Goal: Communication & Community: Answer question/provide support

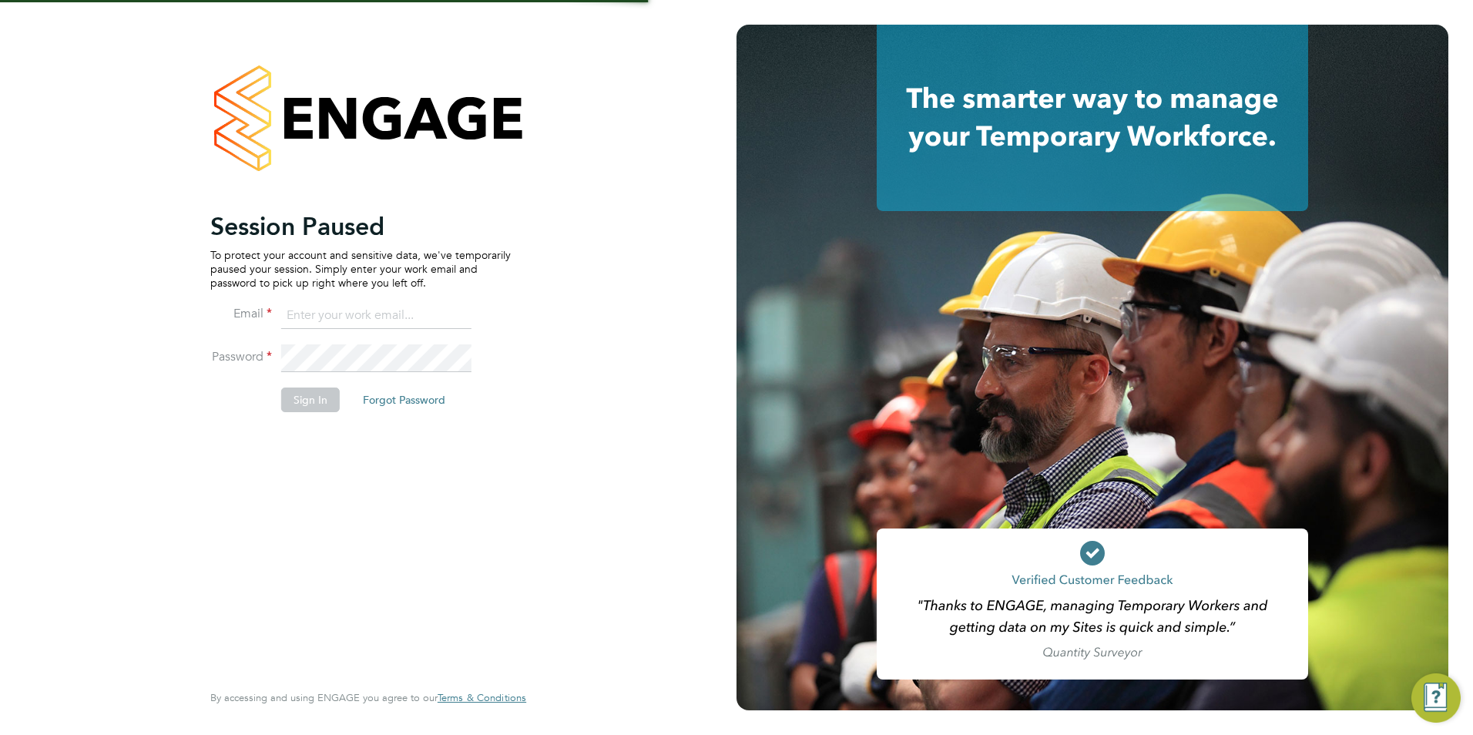
type input "[PERSON_NAME][EMAIL_ADDRESS][PERSON_NAME][DOMAIN_NAME]"
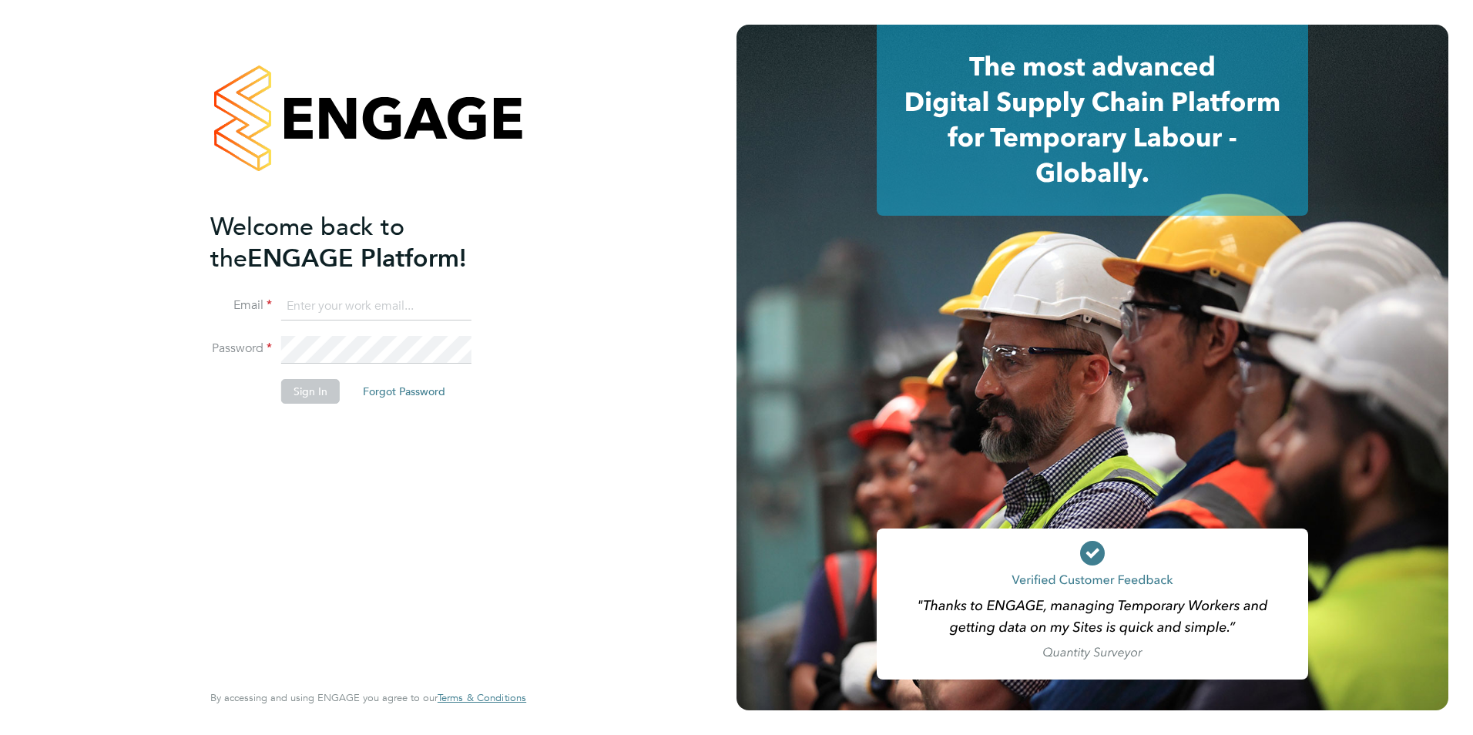
type input "olivia.triassi@huntereducation.co.uk"
click at [294, 388] on button "Sign In" at bounding box center [310, 391] width 59 height 25
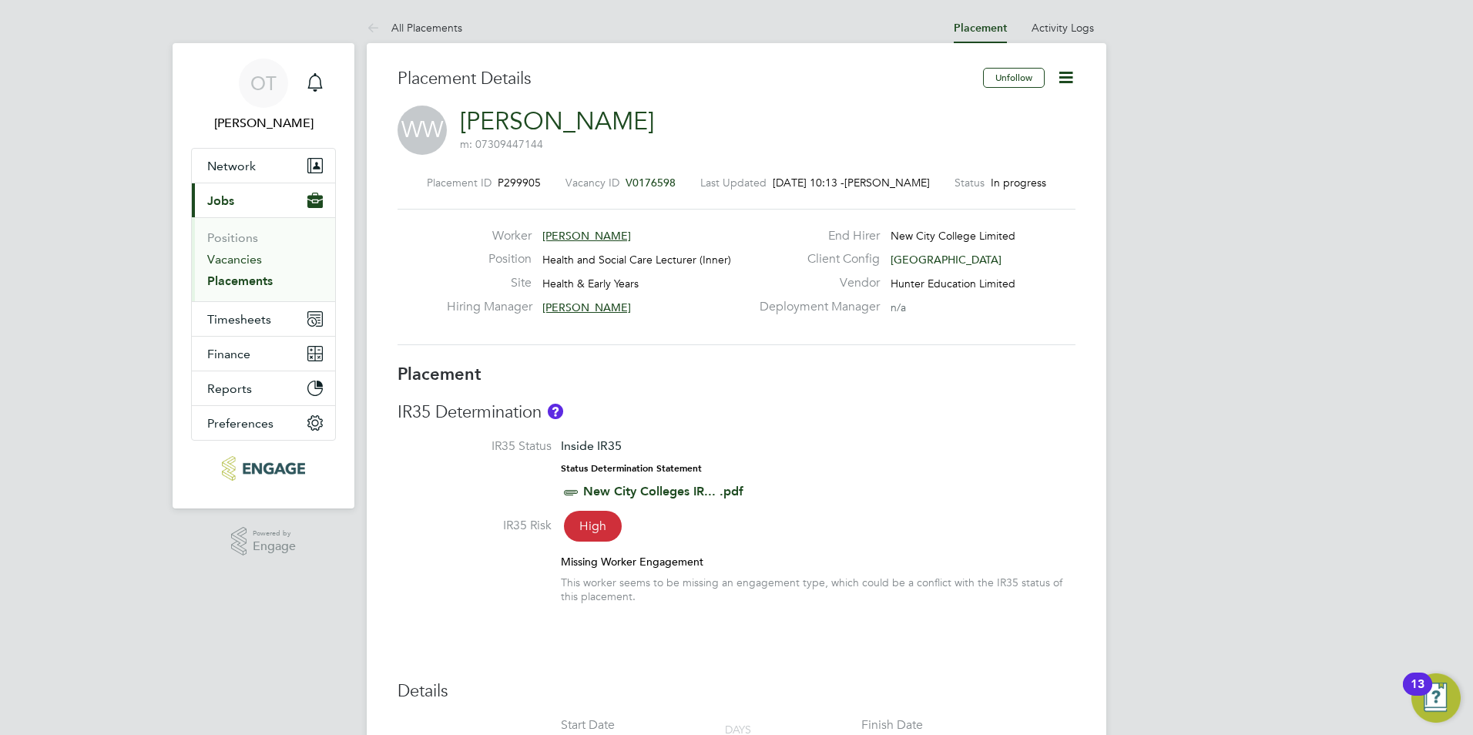
click at [250, 260] on link "Vacancies" at bounding box center [234, 259] width 55 height 15
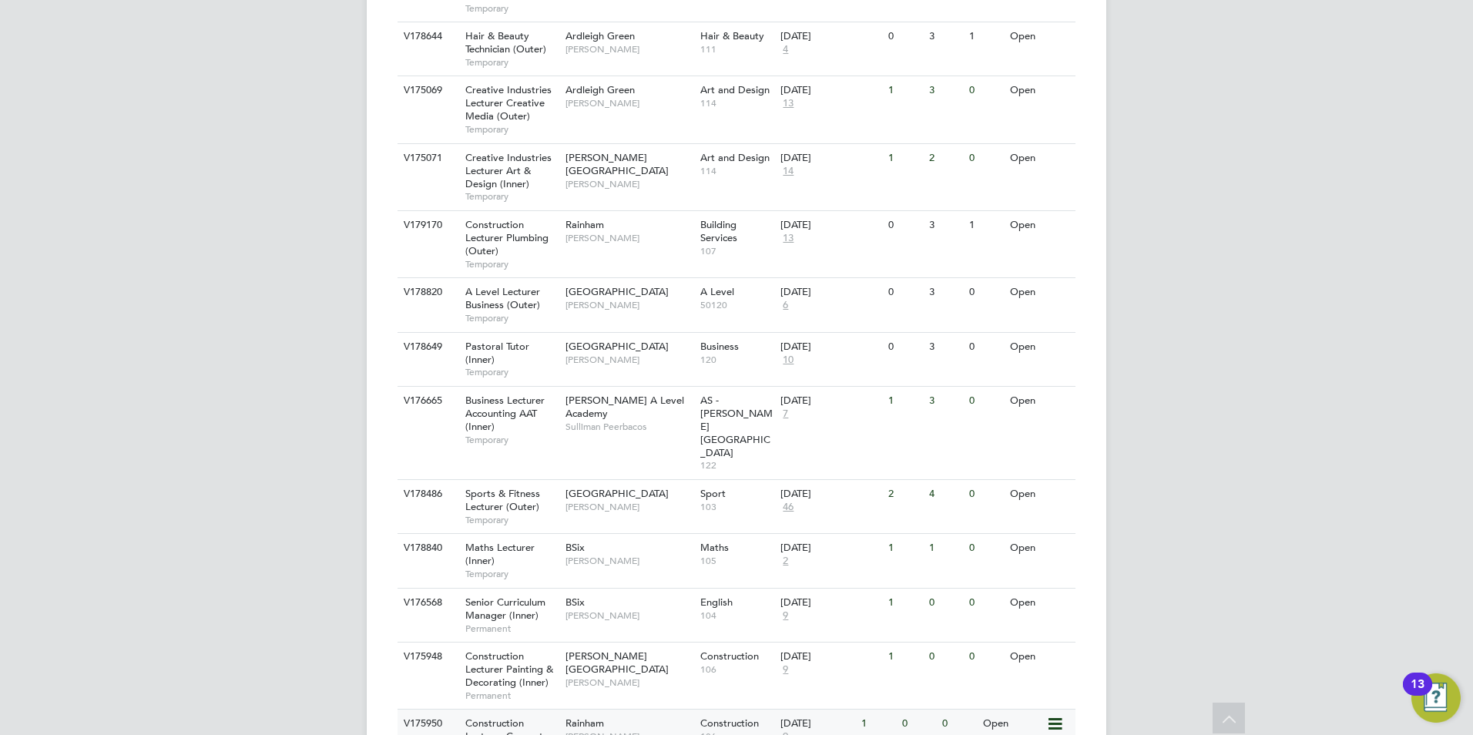
scroll to position [1631, 0]
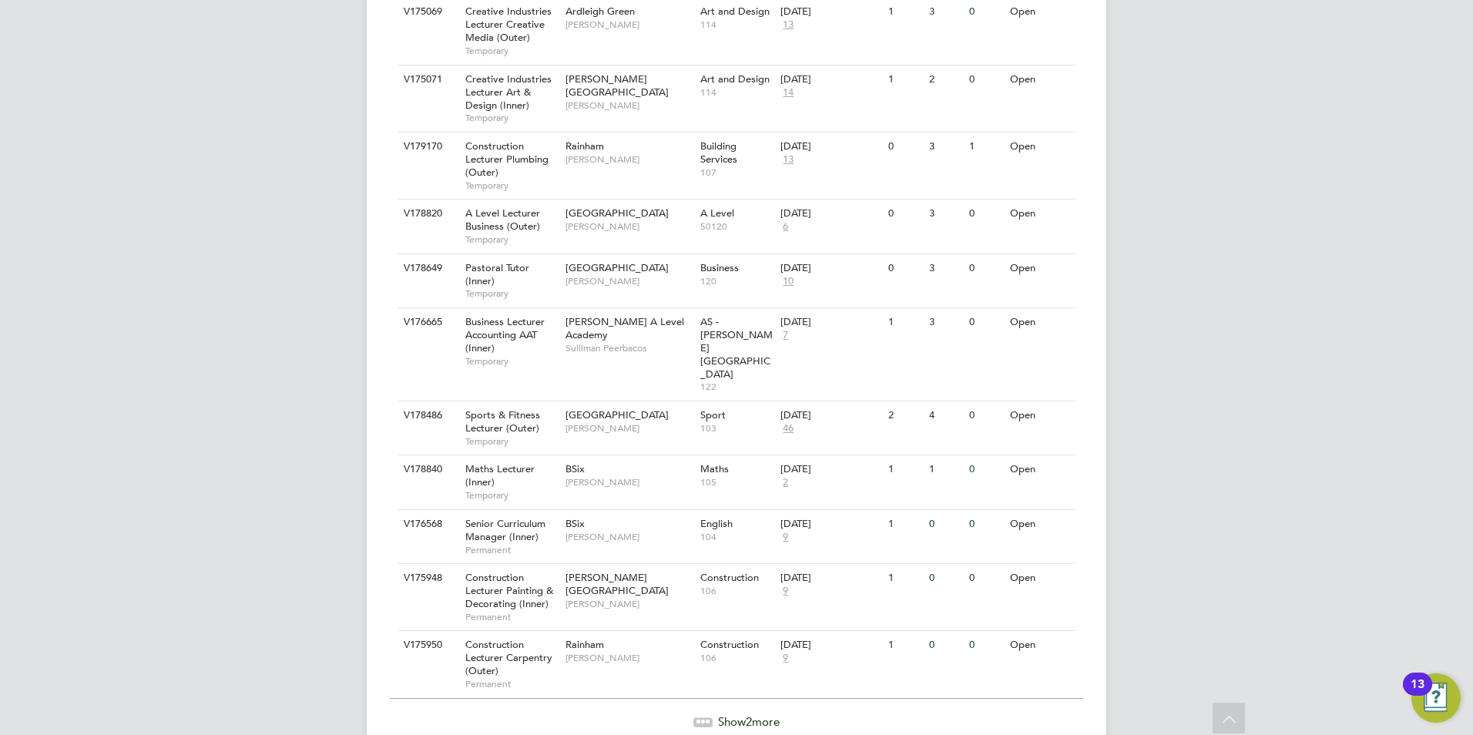
click at [710, 714] on div "Show 2 more" at bounding box center [736, 721] width 693 height 15
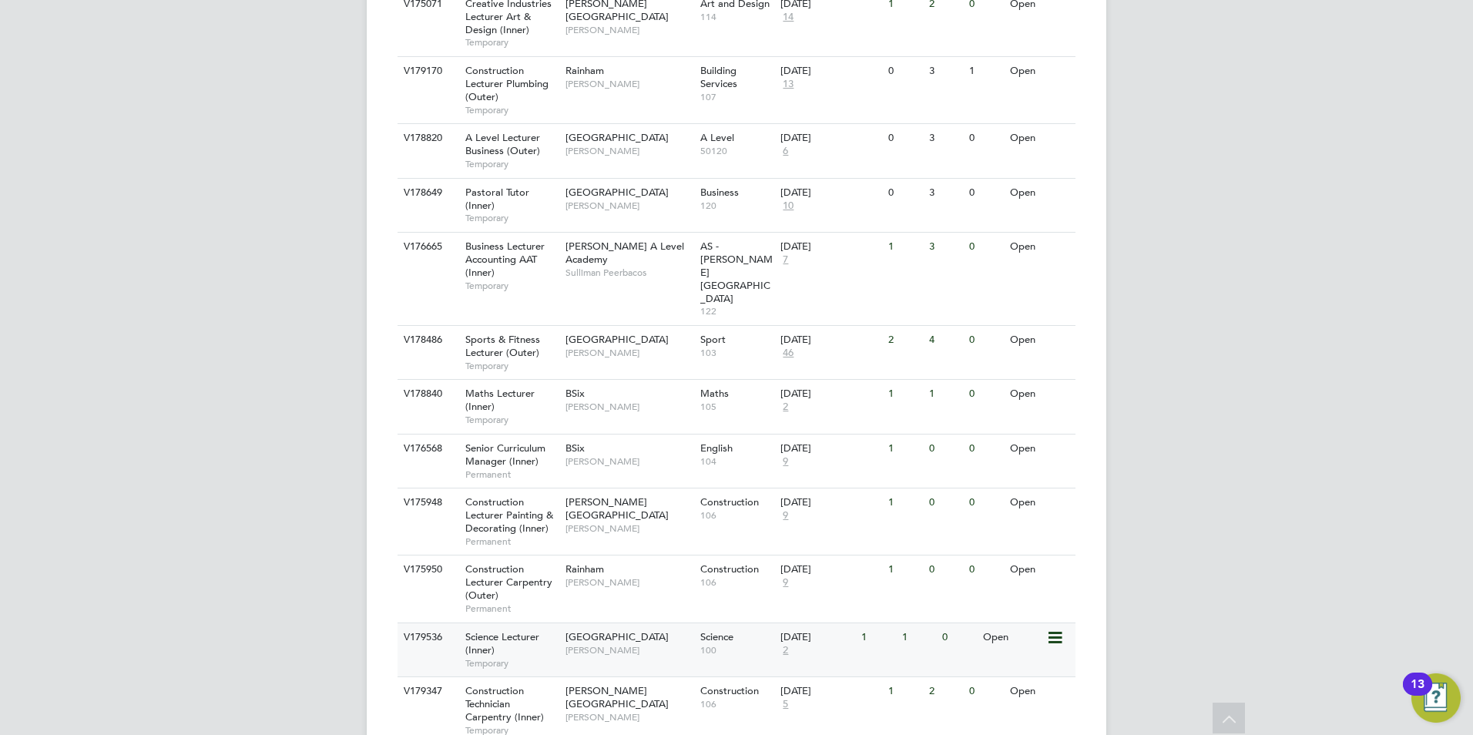
click at [635, 630] on span "Tower Hamlets Campus" at bounding box center [616, 636] width 103 height 13
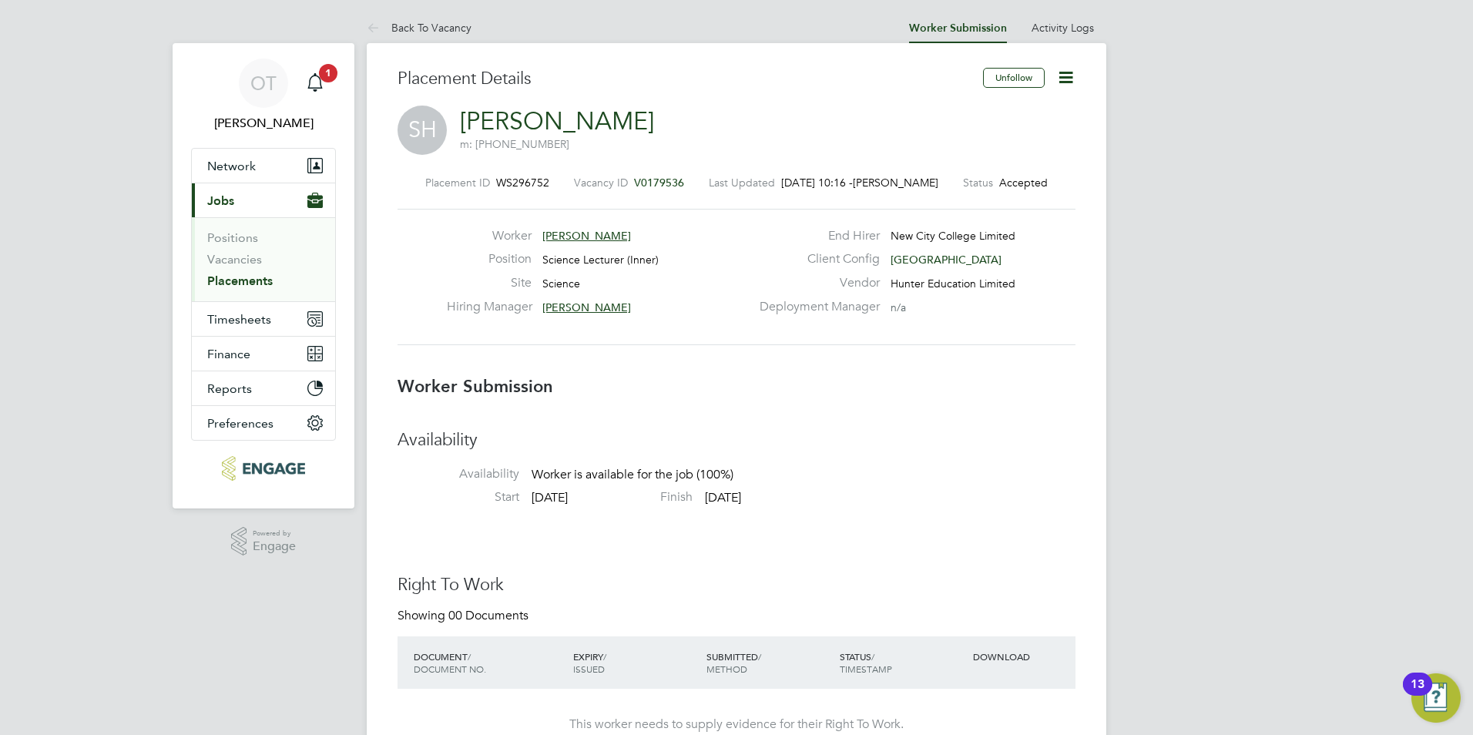
click at [436, 32] on link "Back To Vacancy" at bounding box center [419, 28] width 105 height 14
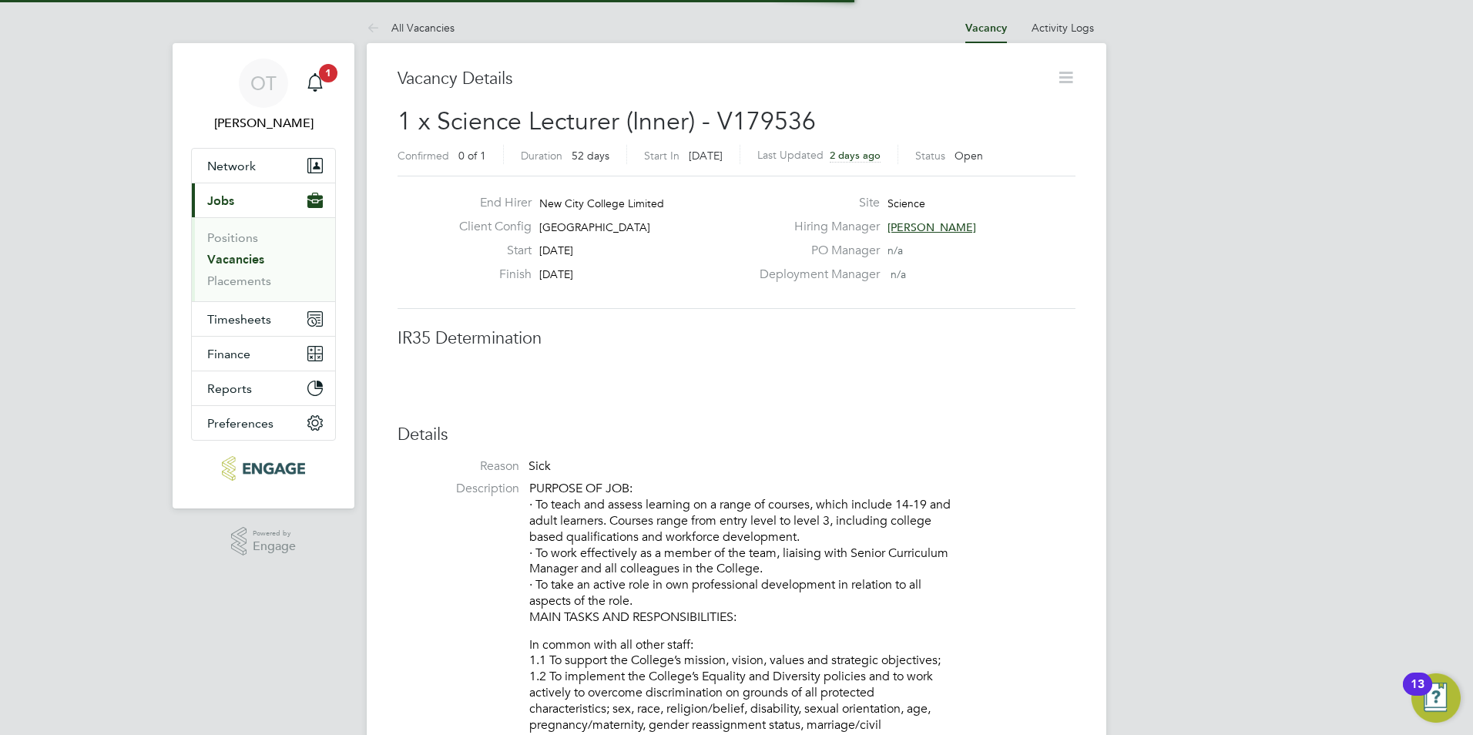
scroll to position [8, 8]
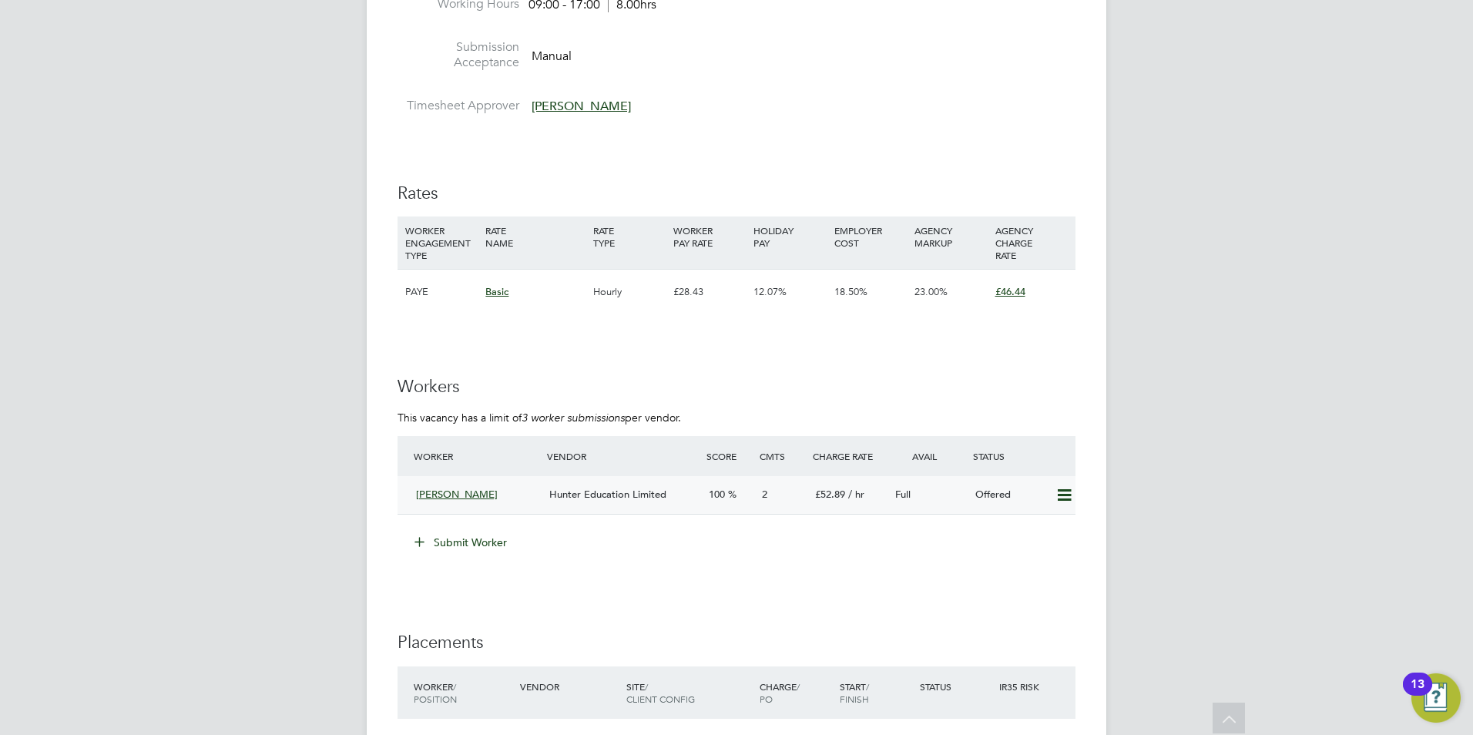
click at [696, 489] on div "Hunter Education Limited" at bounding box center [622, 494] width 159 height 25
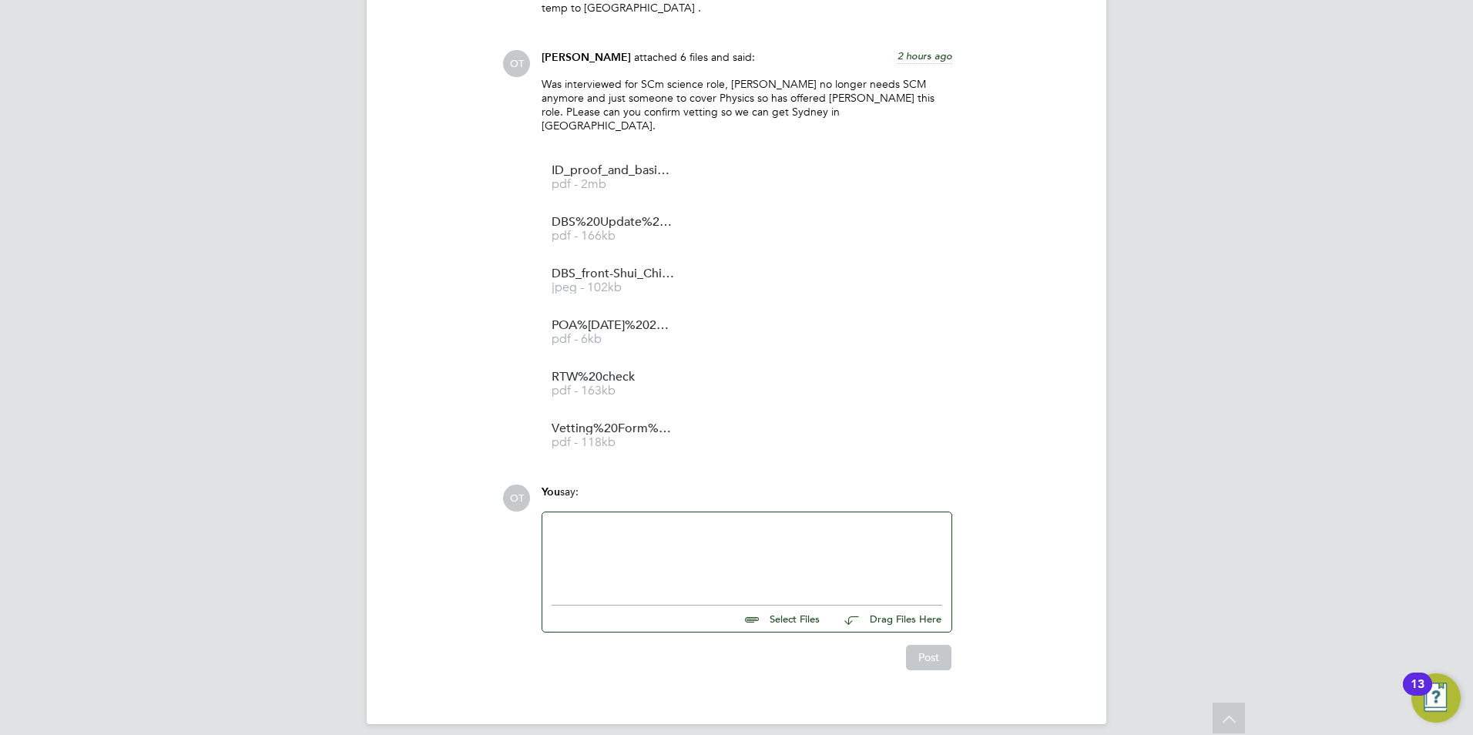
click at [696, 521] on div at bounding box center [747, 554] width 391 height 66
drag, startPoint x: 645, startPoint y: 511, endPoint x: 566, endPoint y: 511, distance: 79.3
click at [566, 521] on div "Hi Rufena, Please can you confirm the vetting for Sydney so he can start asap. …" at bounding box center [747, 554] width 391 height 66
click at [900, 645] on div "Post" at bounding box center [746, 657] width 411 height 25
click at [919, 645] on button "Post" at bounding box center [928, 657] width 45 height 25
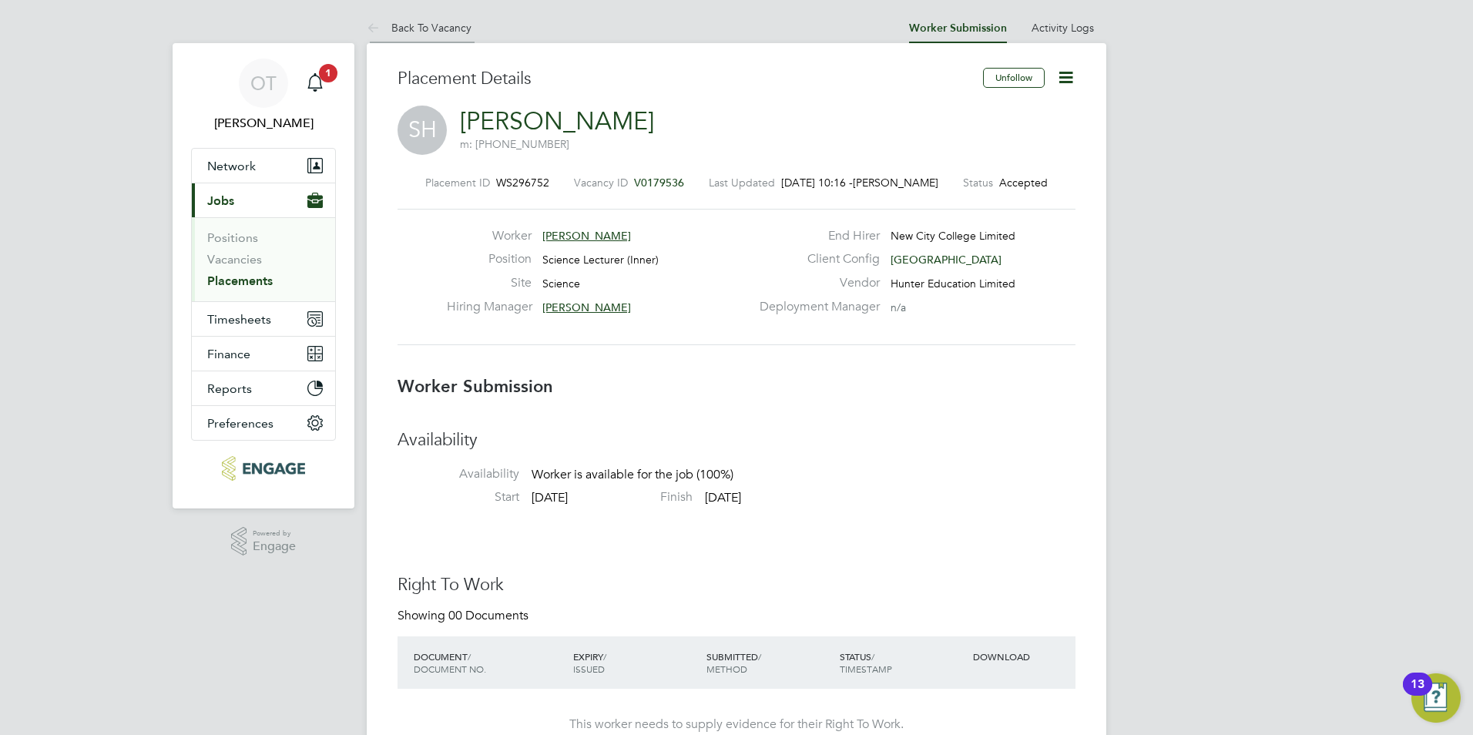
click at [462, 32] on link "Back To Vacancy" at bounding box center [419, 28] width 105 height 14
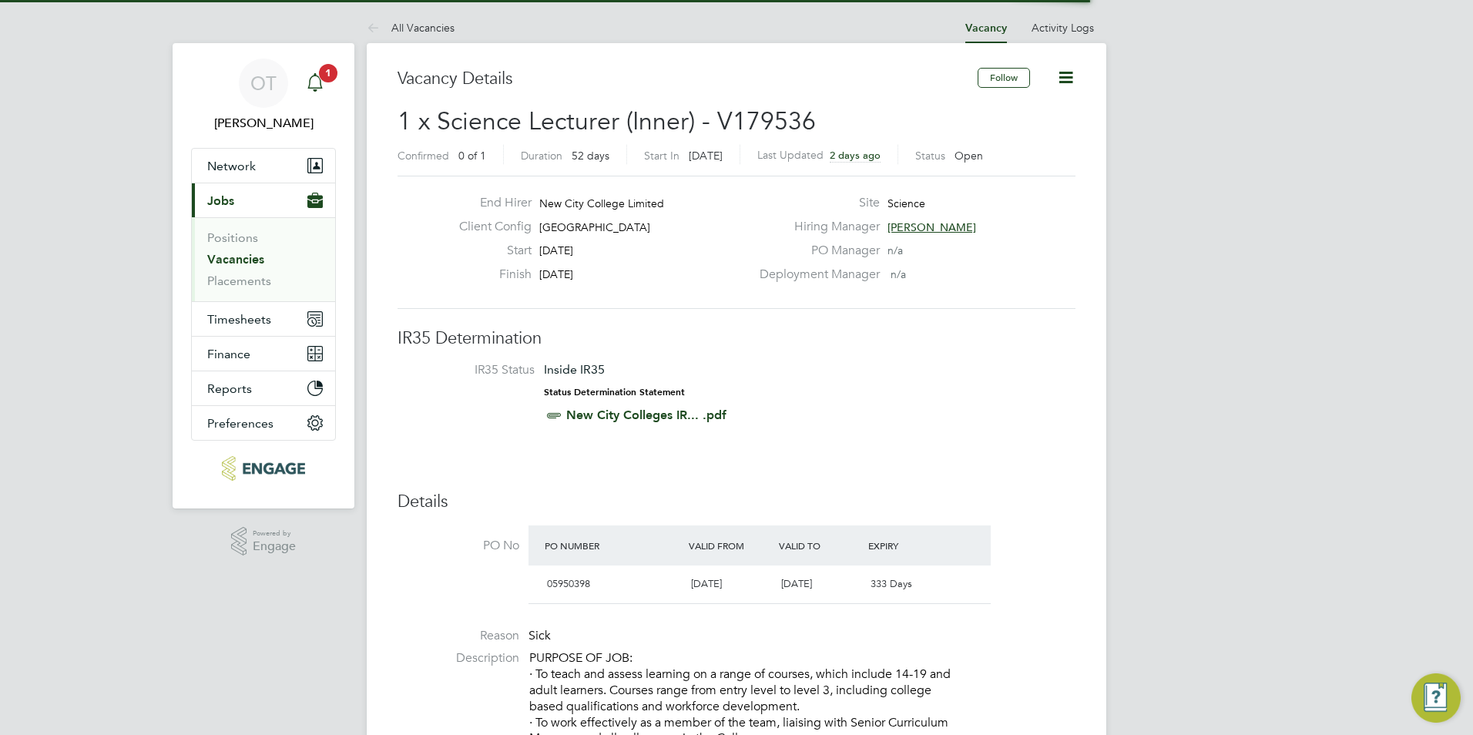
click at [311, 86] on icon "Main navigation" at bounding box center [315, 82] width 18 height 18
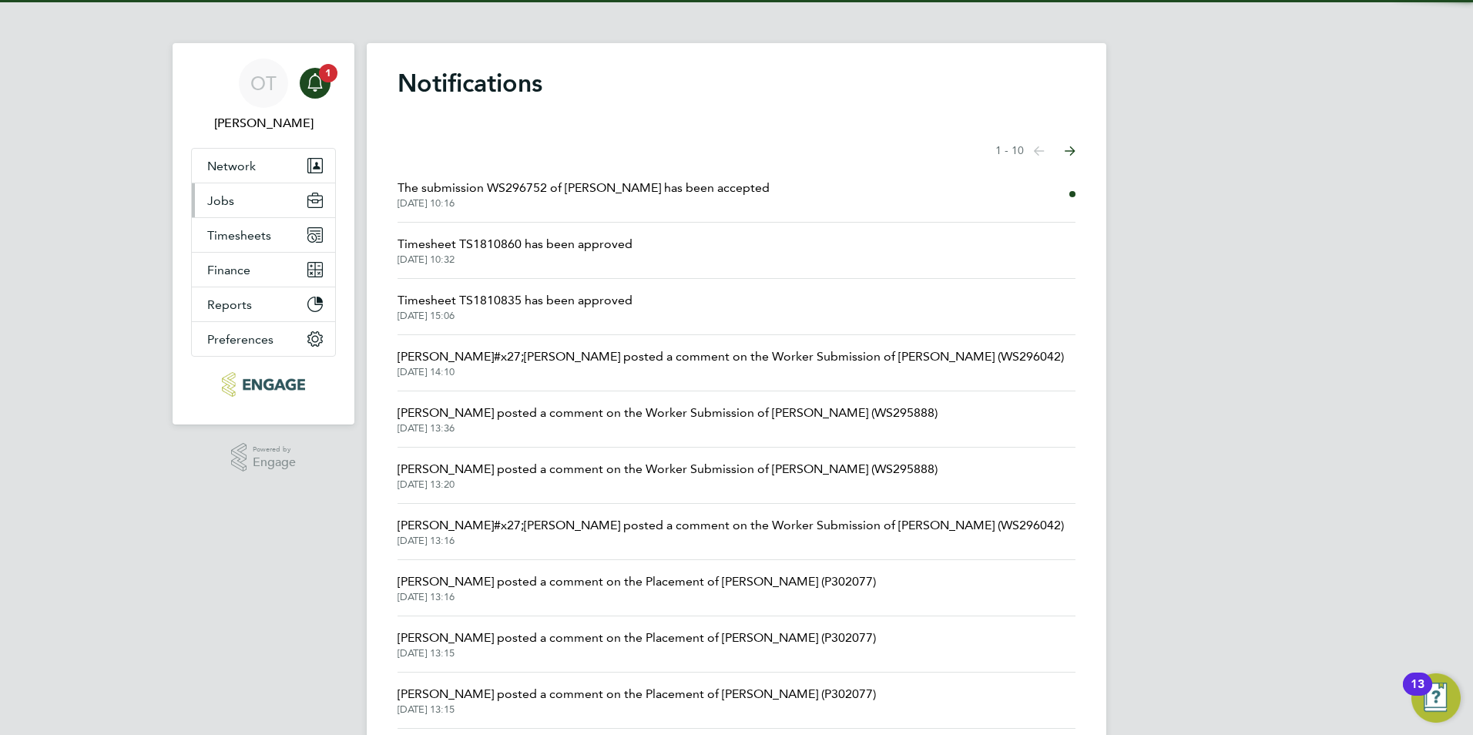
click at [287, 192] on button "Jobs" at bounding box center [263, 200] width 143 height 34
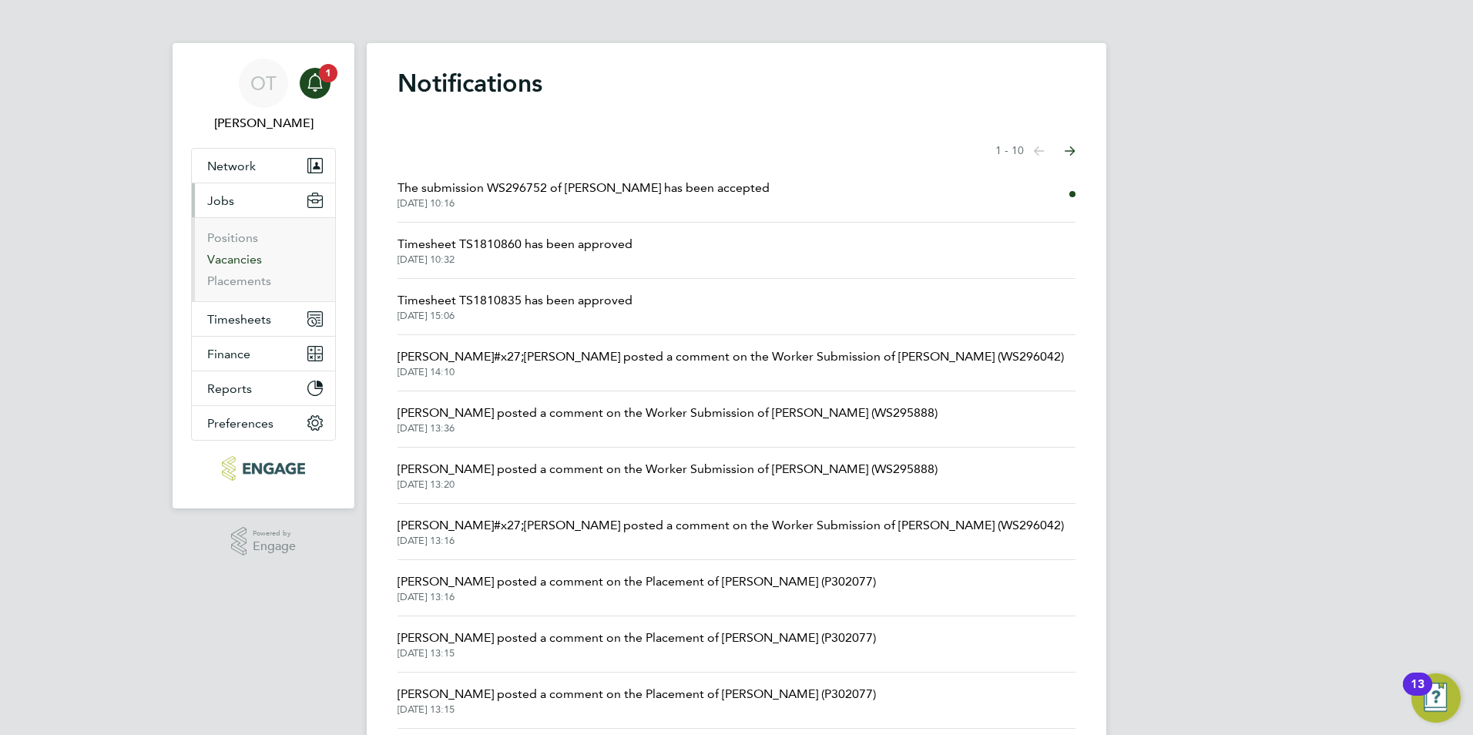
click at [235, 256] on link "Vacancies" at bounding box center [234, 259] width 55 height 15
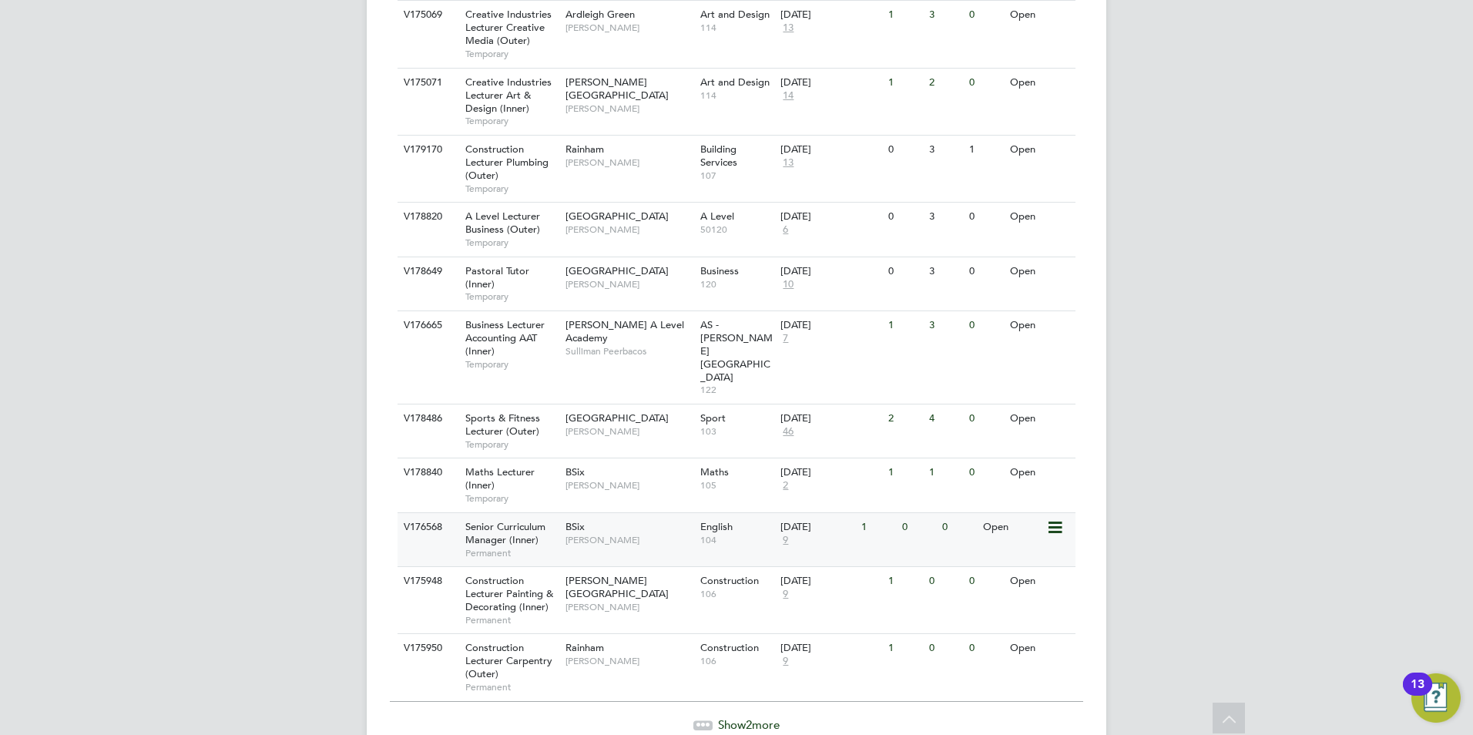
scroll to position [1631, 0]
click at [706, 717] on div at bounding box center [702, 721] width 19 height 9
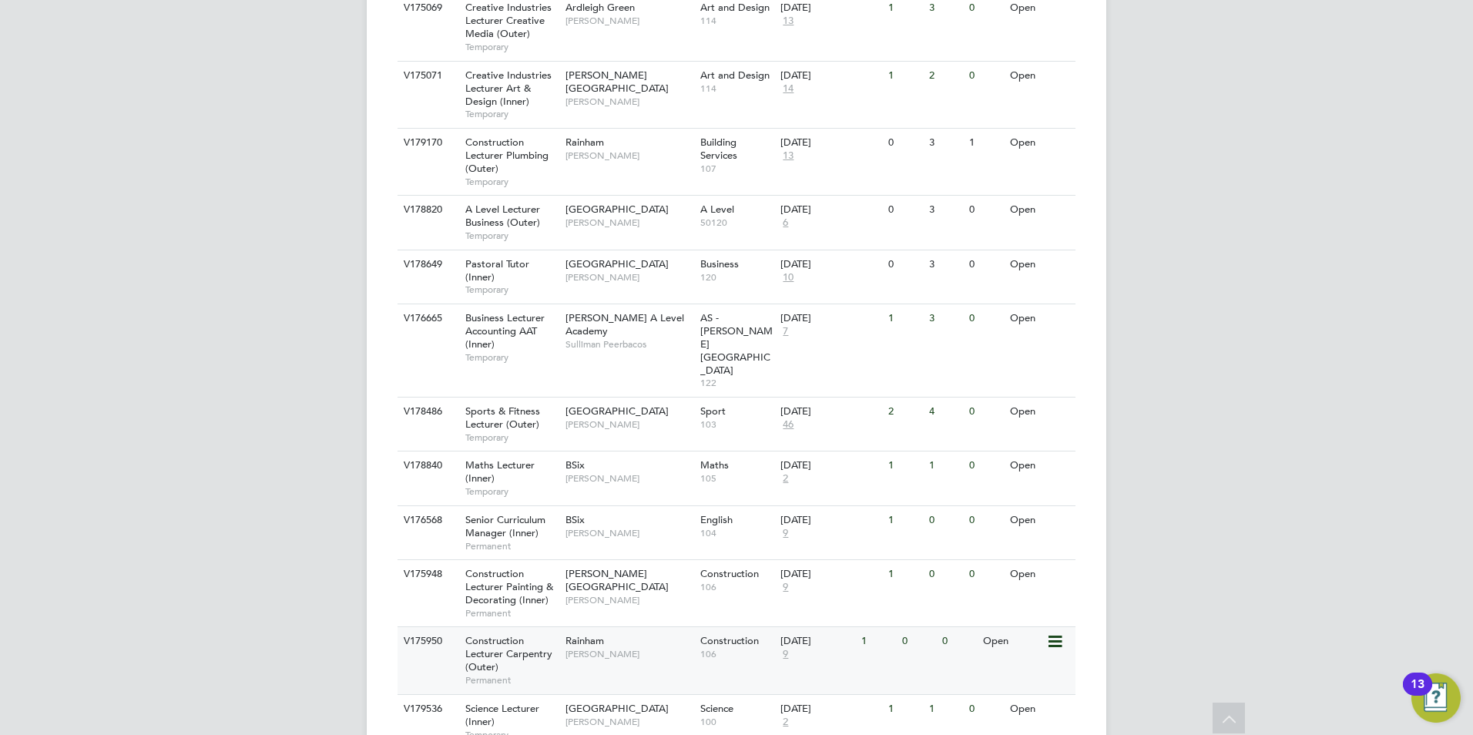
scroll to position [1706, 0]
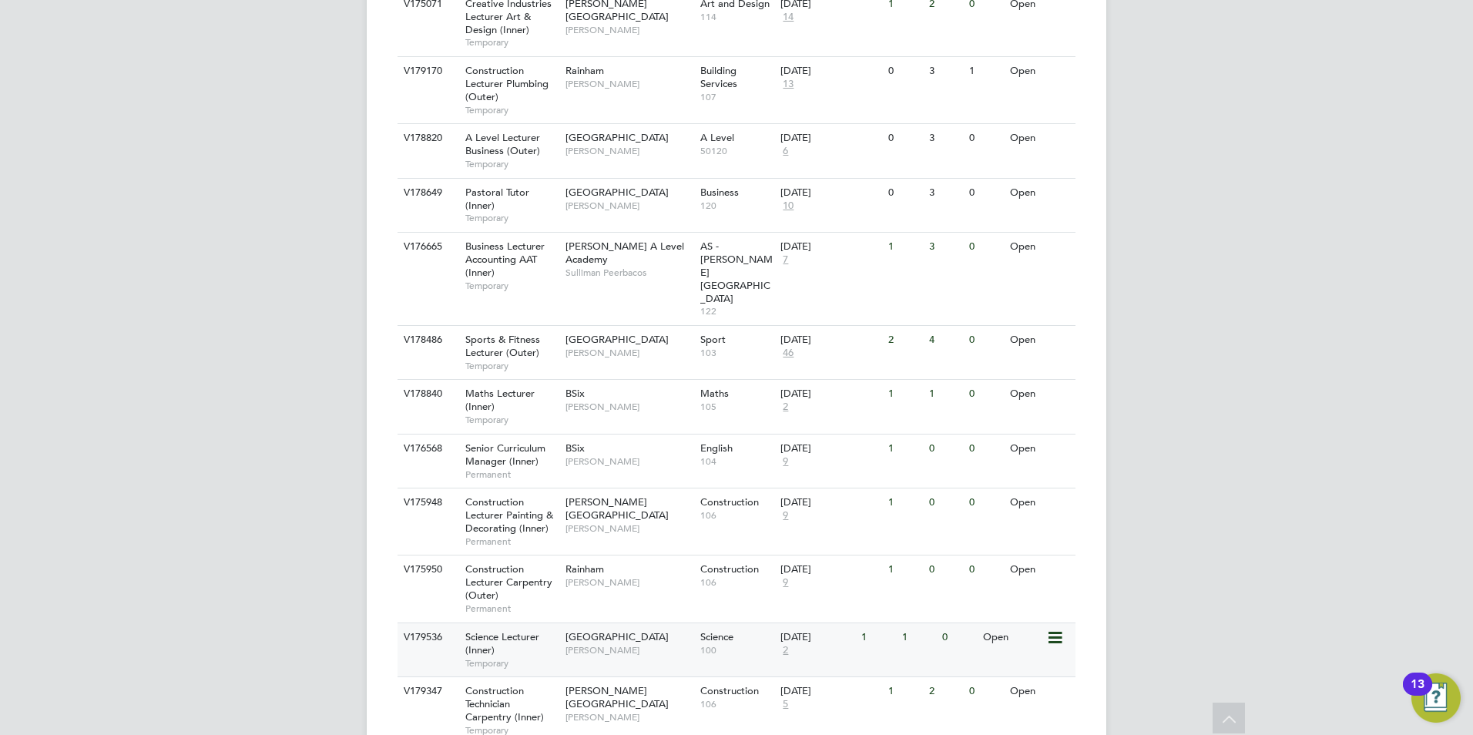
click at [615, 644] on span "[PERSON_NAME]" at bounding box center [628, 650] width 127 height 12
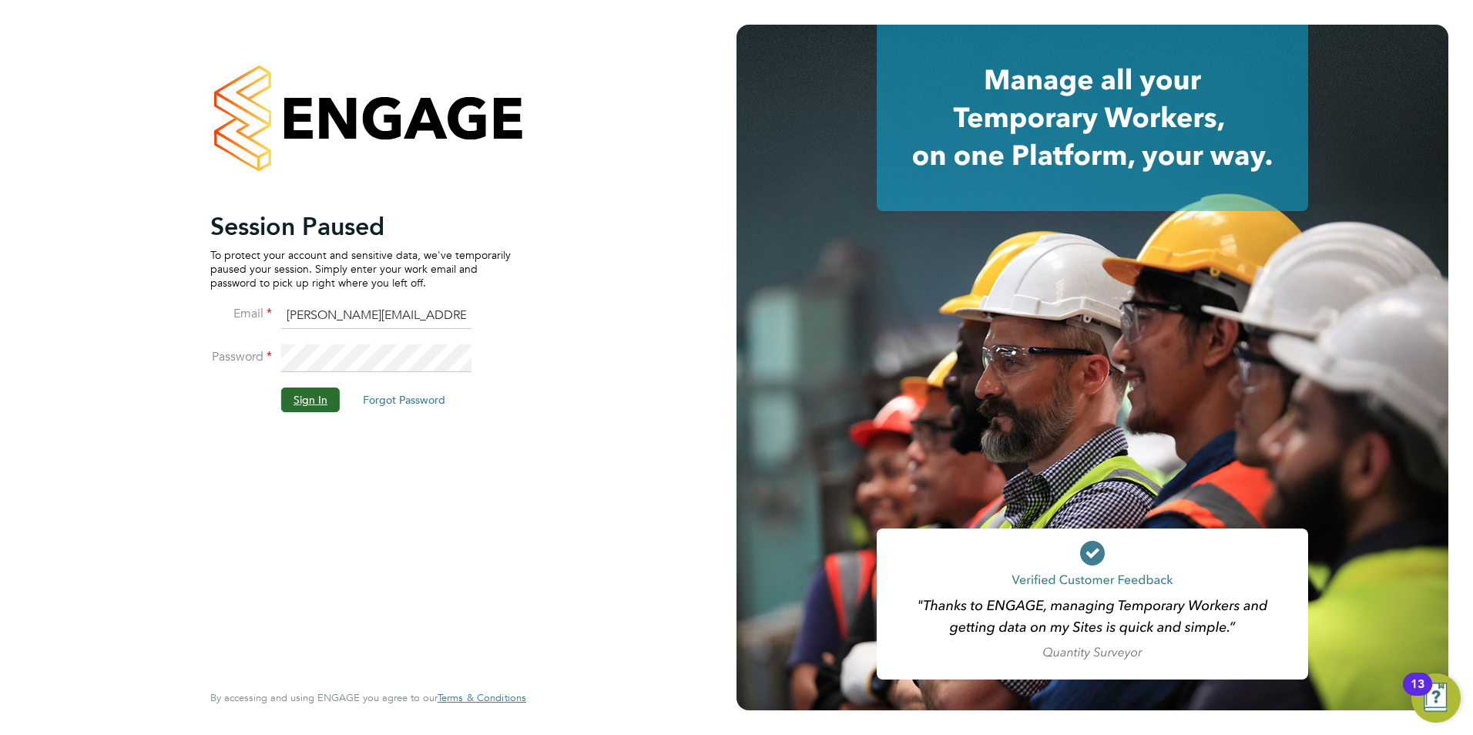
click at [299, 401] on button "Sign In" at bounding box center [310, 399] width 59 height 25
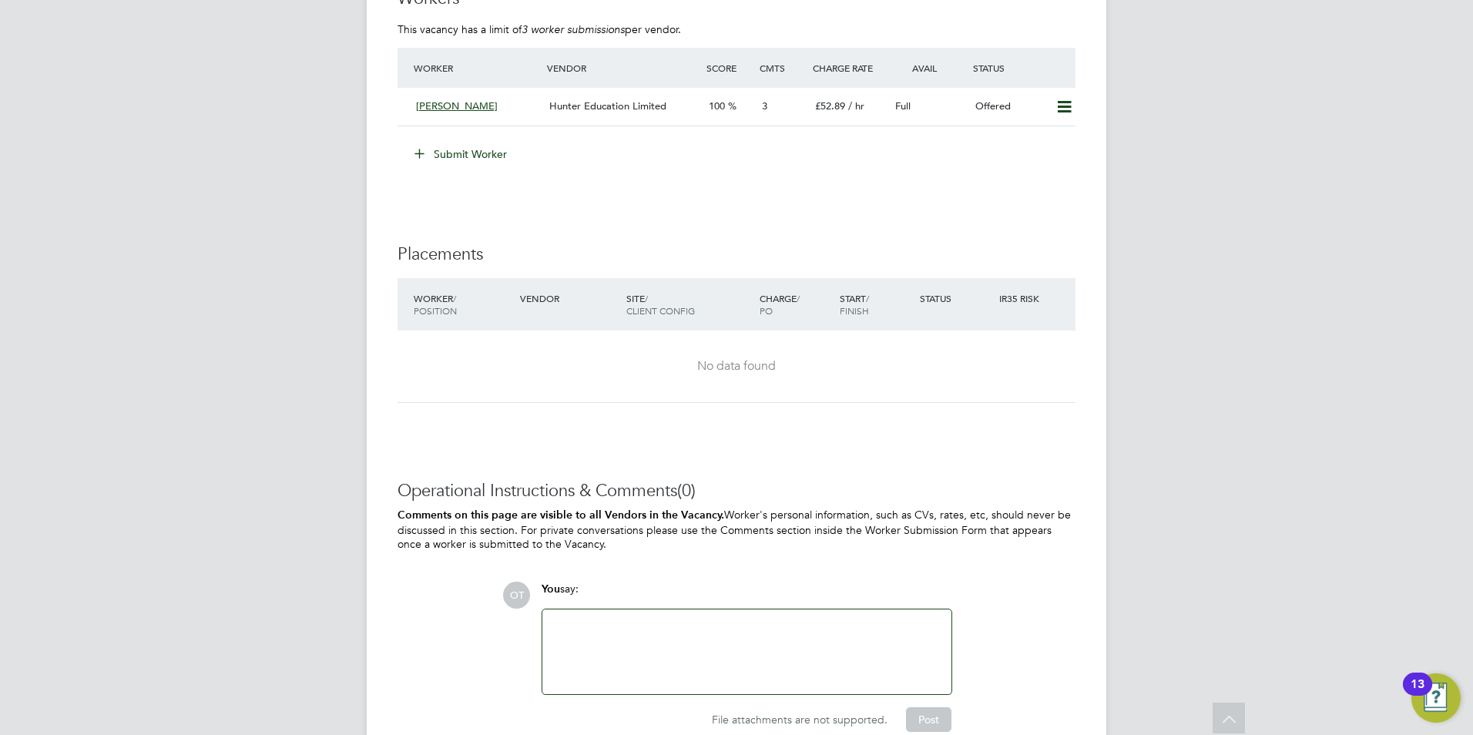
scroll to position [2934, 0]
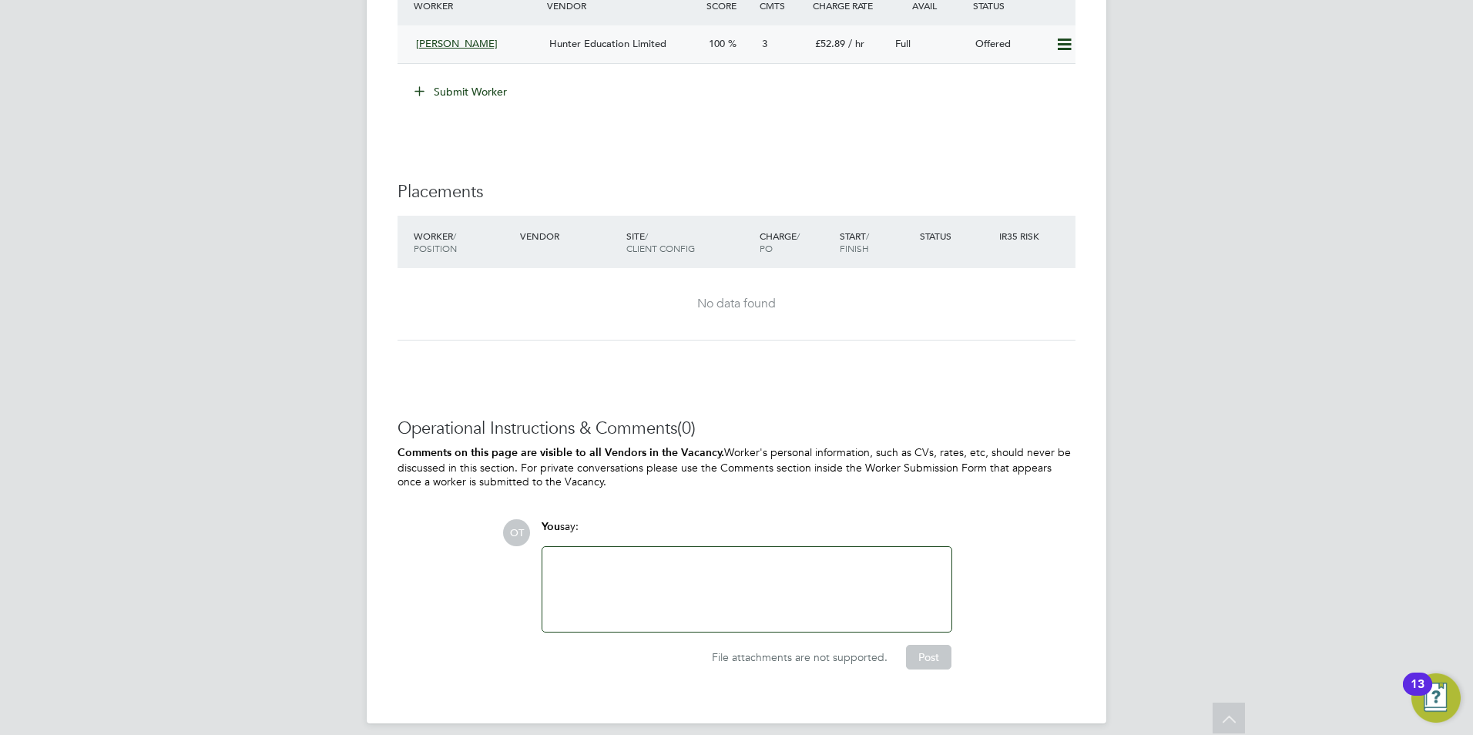
click at [608, 45] on span "Hunter Education Limited" at bounding box center [607, 43] width 117 height 13
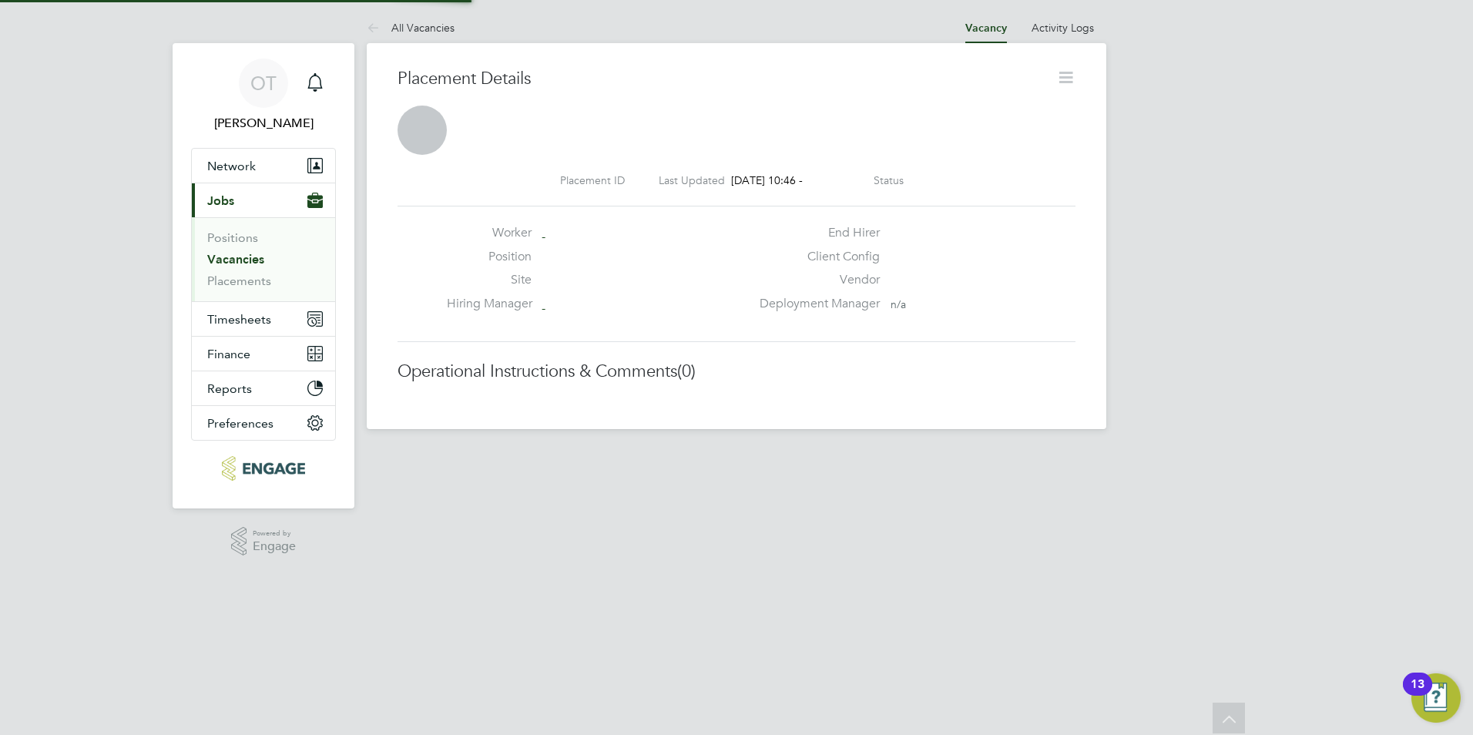
scroll to position [25, 304]
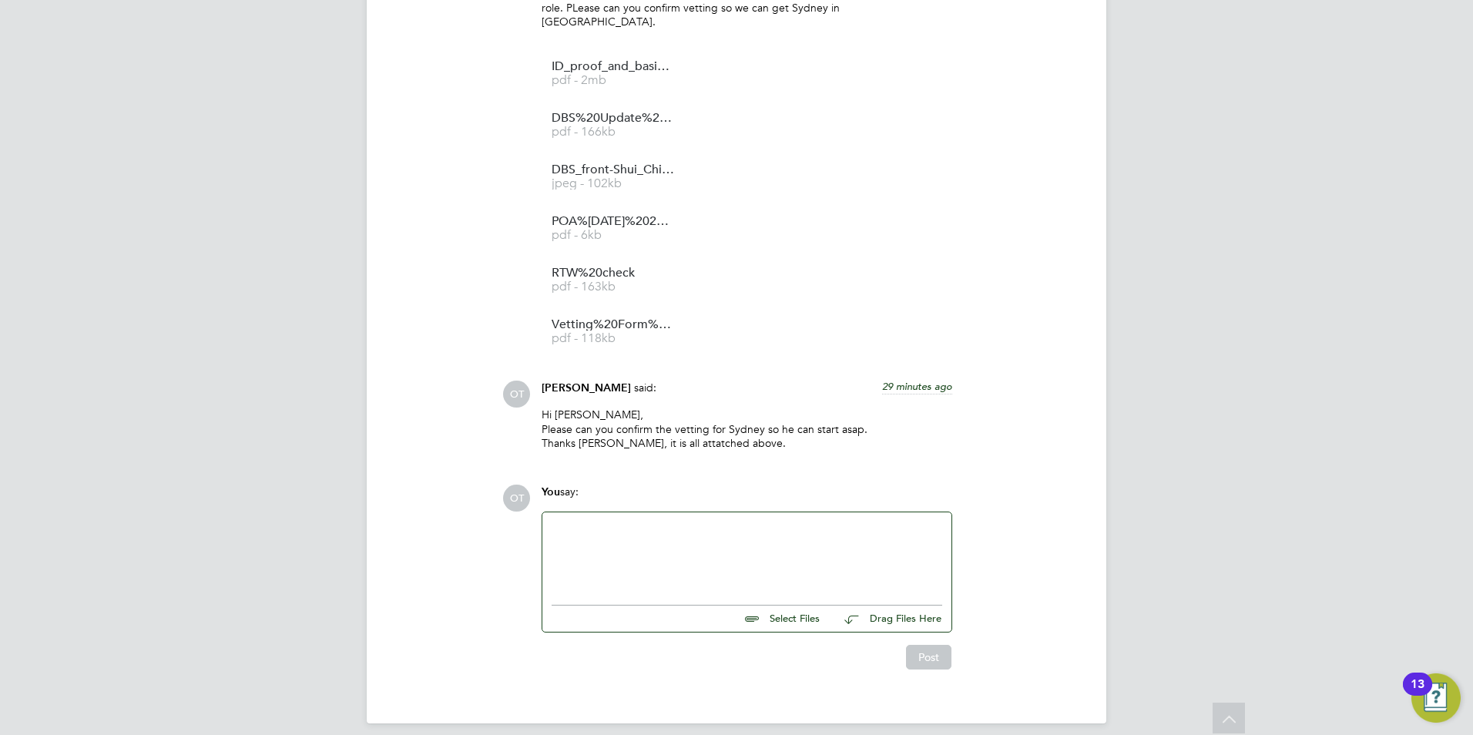
click at [808, 608] on input "file" at bounding box center [826, 616] width 231 height 22
type input "C:\fakepath\Vetting Form - [GEOGRAPHIC_DATA] .pdf"
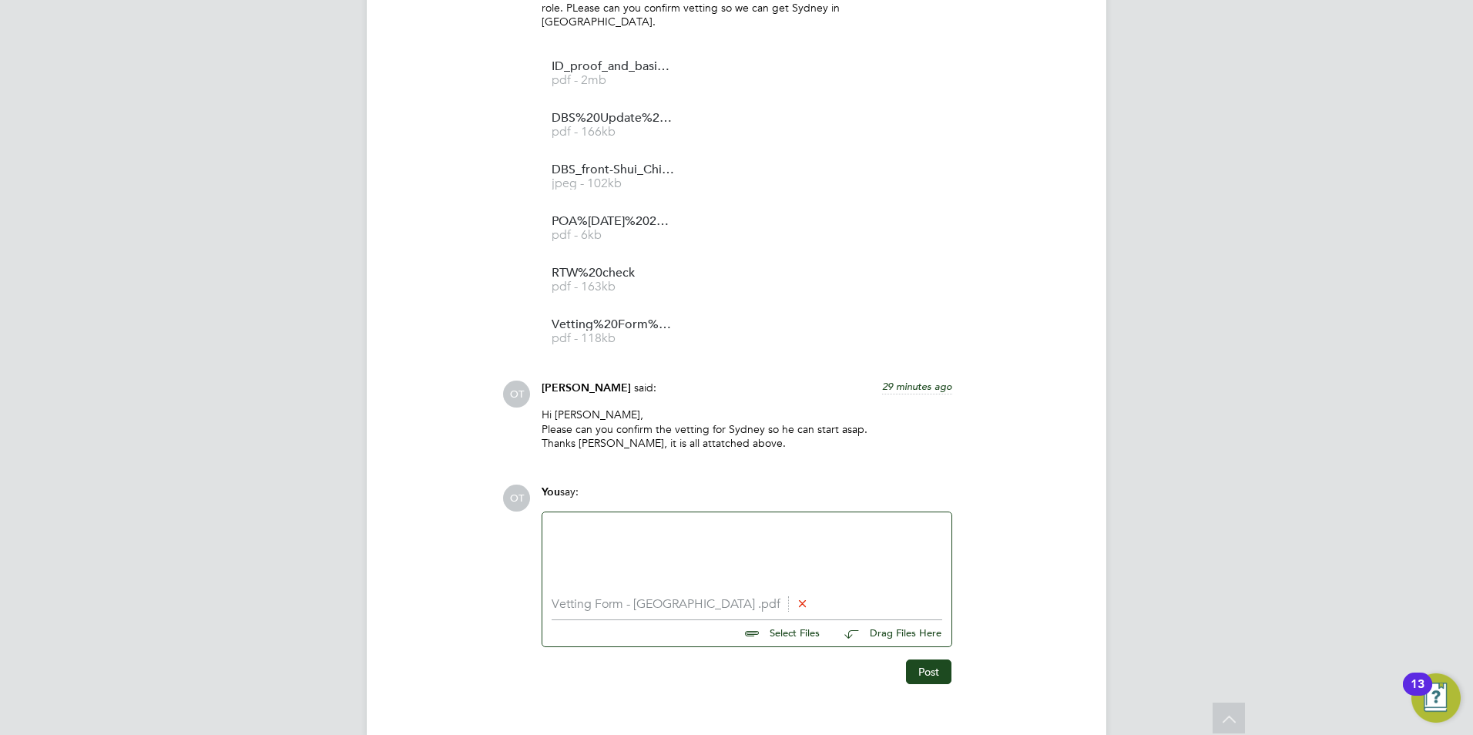
click at [683, 540] on div at bounding box center [747, 554] width 391 height 66
click at [707, 521] on div "Apologies I attatched the wron vetting form" at bounding box center [747, 554] width 391 height 66
click at [789, 521] on div "Apologies I attatched the wrong vetting form" at bounding box center [747, 554] width 391 height 66
click at [782, 533] on div "Apologies I attatched the wrong vetting form. Amended vetting form with referen…" at bounding box center [747, 554] width 391 height 66
click at [923, 659] on button "Post" at bounding box center [928, 671] width 45 height 25
